Goal: Task Accomplishment & Management: Complete application form

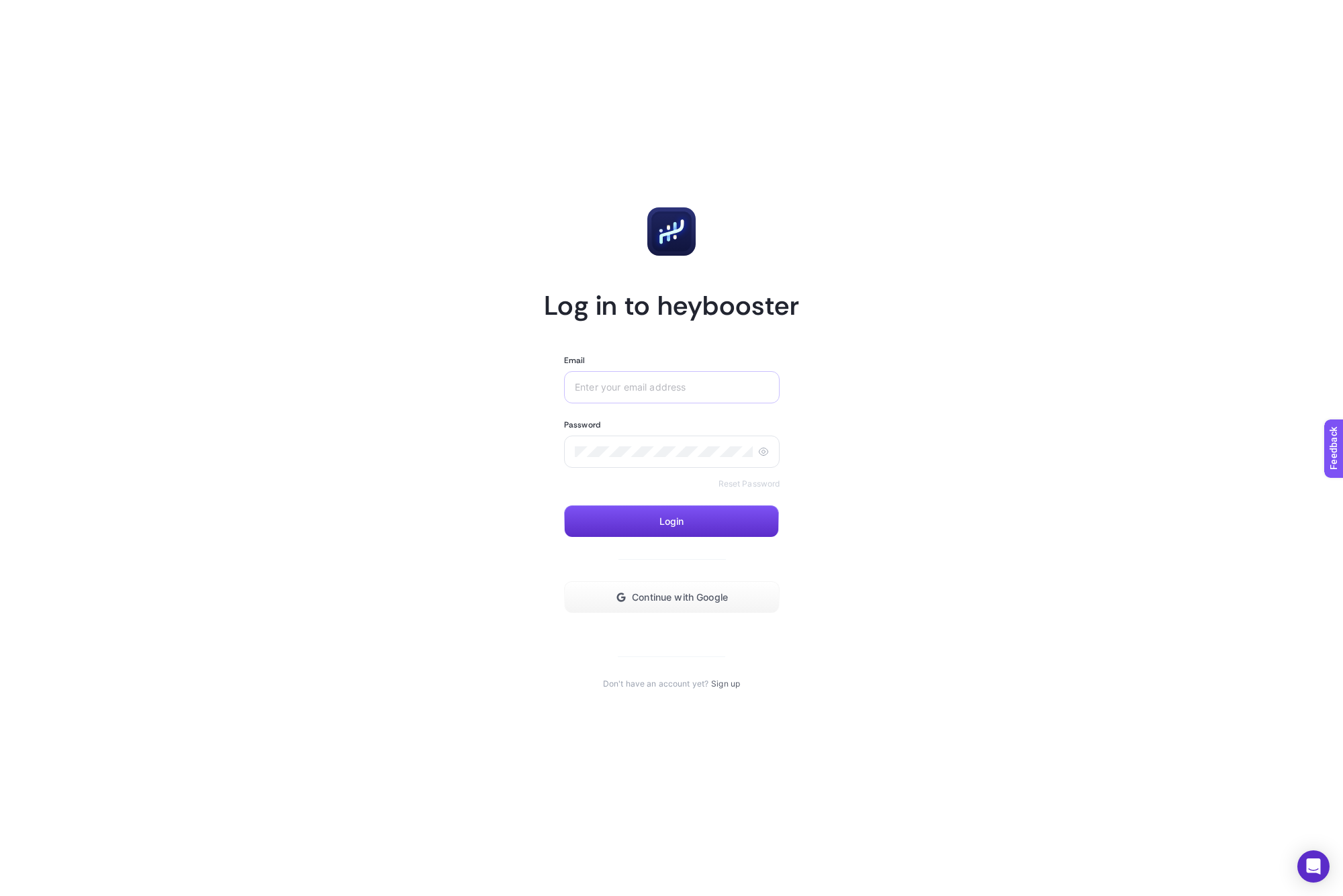
click at [646, 393] on div at bounding box center [672, 387] width 215 height 32
type input "[PERSON_NAME][EMAIL_ADDRESS][DOMAIN_NAME]"
click at [497, 525] on article "Log in to heybooster Email [EMAIL_ADDRESS][DOMAIN_NAME] Password Reset Password…" at bounding box center [672, 448] width 934 height 864
click at [696, 598] on span "Continue with Google" at bounding box center [680, 597] width 96 height 11
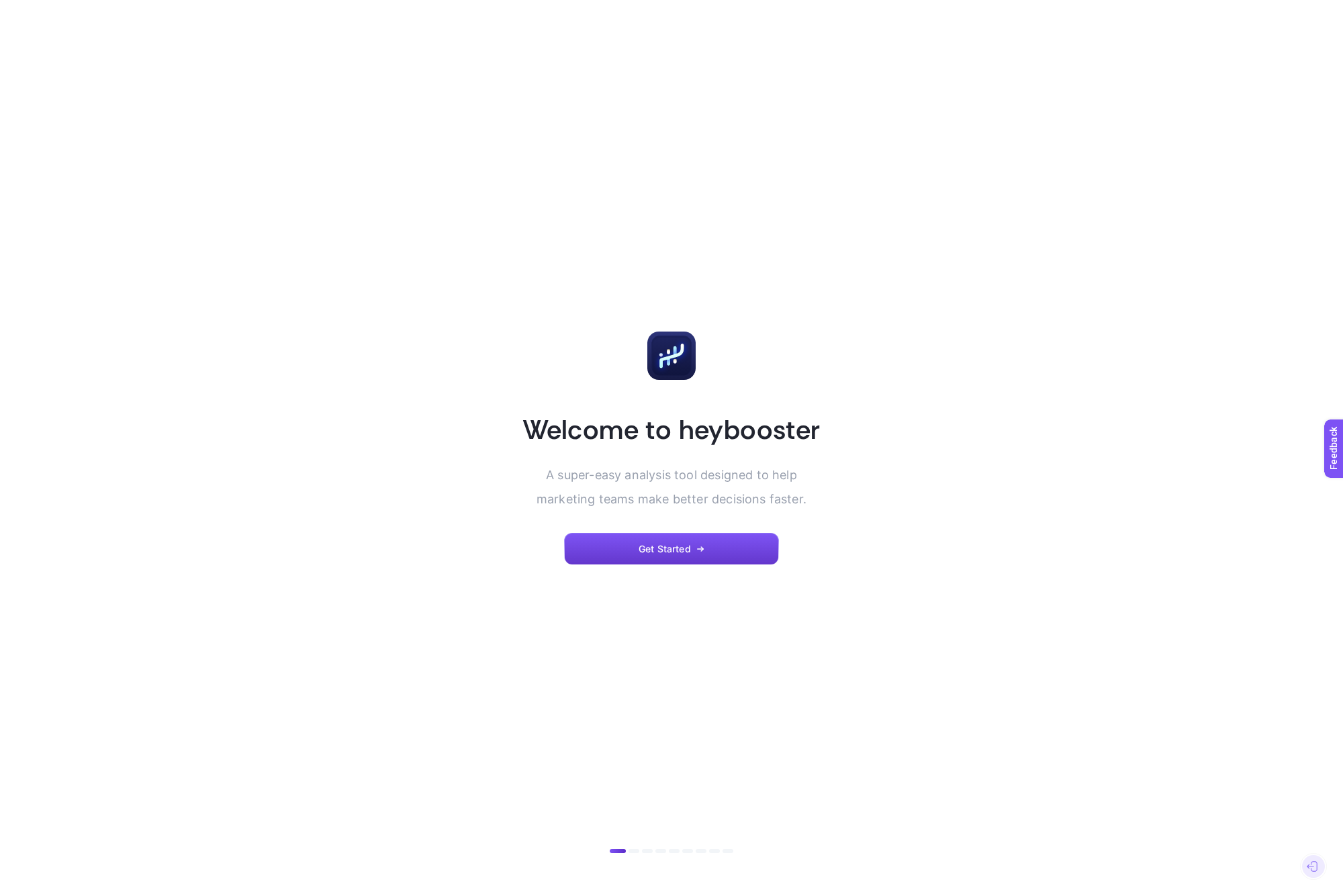
click at [650, 544] on span "Get Started" at bounding box center [665, 549] width 53 height 11
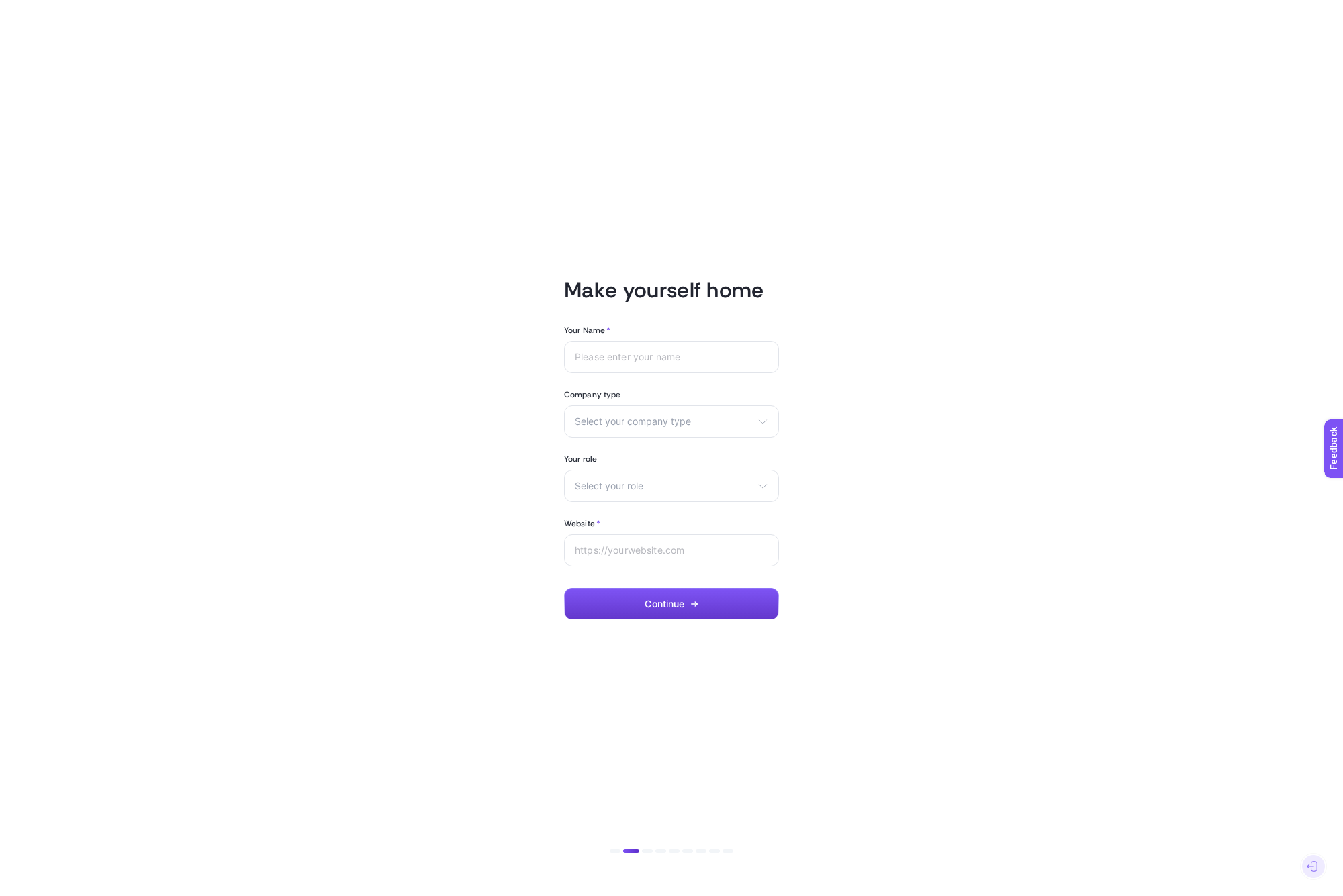
click at [706, 609] on button "Continue" at bounding box center [672, 604] width 215 height 32
